Goal: Find specific page/section: Find specific page/section

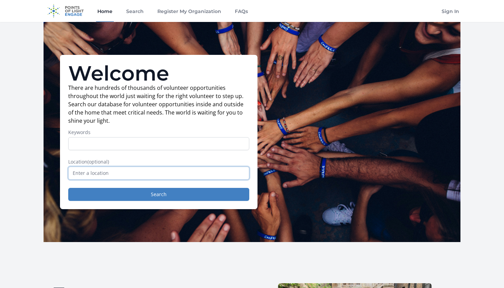
click at [125, 174] on input "text" at bounding box center [158, 173] width 181 height 13
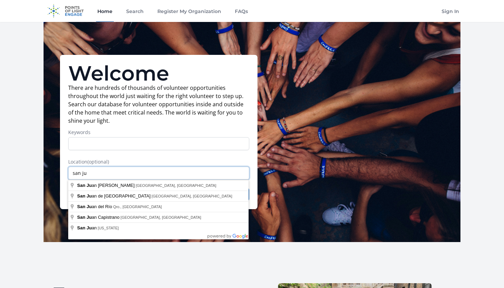
type input "[DEMOGRAPHIC_DATA][PERSON_NAME][PERSON_NAME], [GEOGRAPHIC_DATA], [GEOGRAPHIC_DA…"
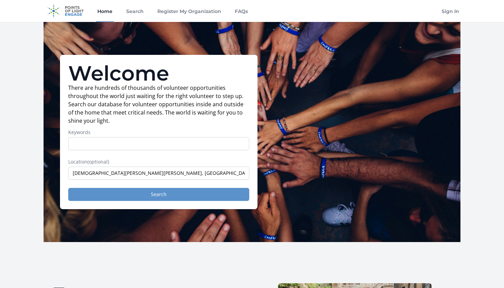
click at [155, 195] on button "Search" at bounding box center [158, 194] width 181 height 13
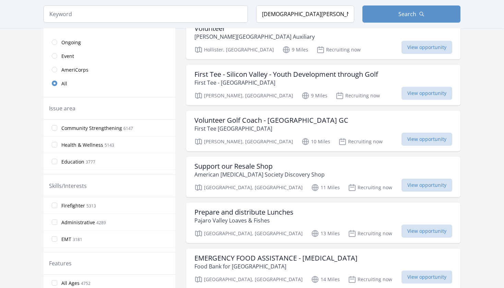
scroll to position [180, 0]
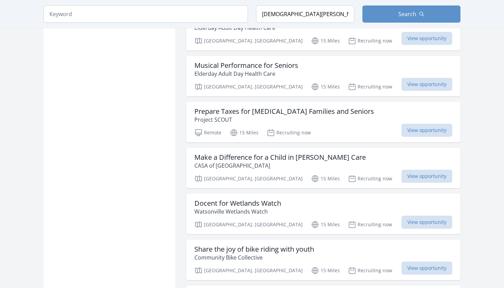
scroll to position [1623, 0]
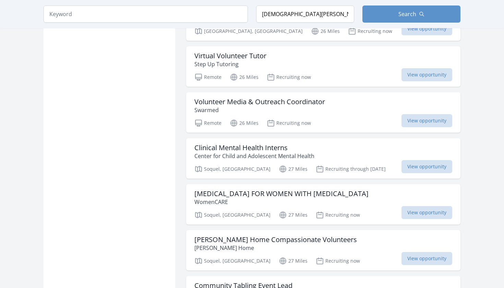
scroll to position [2573, 0]
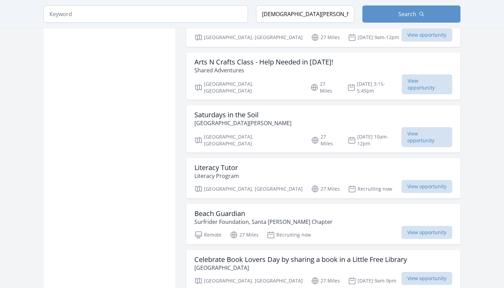
scroll to position [3352, 0]
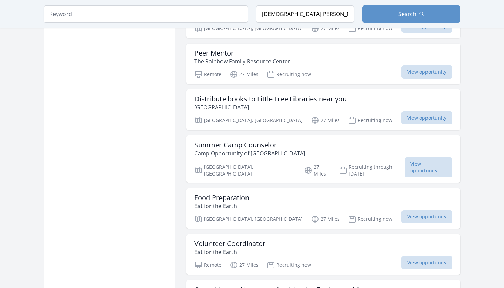
scroll to position [4084, 0]
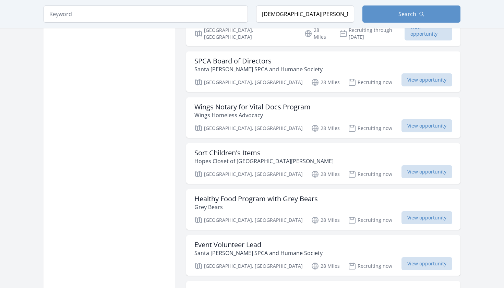
scroll to position [5342, 0]
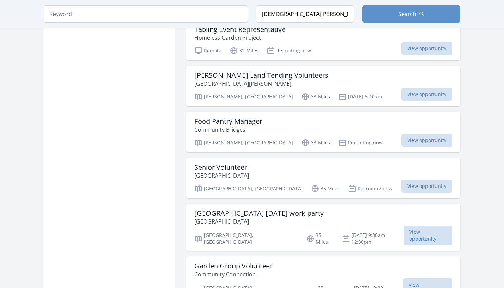
scroll to position [6275, 0]
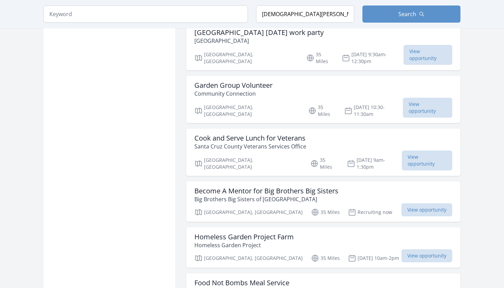
scroll to position [6542, 0]
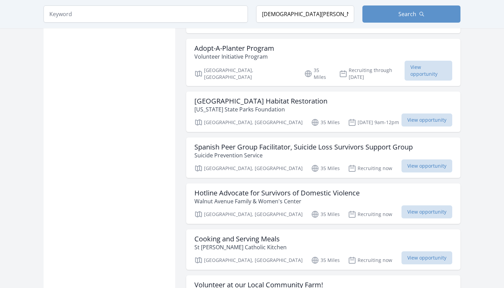
scroll to position [7324, 0]
